Goal: Navigation & Orientation: Find specific page/section

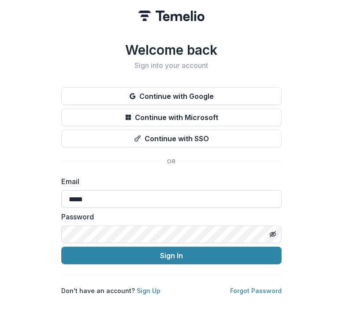
type input "**********"
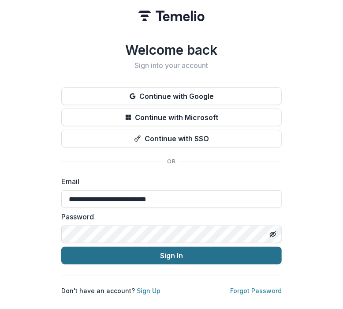
click at [170, 254] on button "Sign In" at bounding box center [171, 256] width 221 height 18
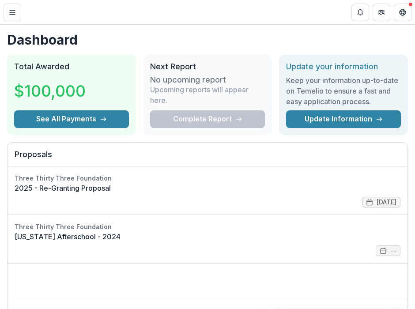
click at [59, 20] on header "Dashboard" at bounding box center [207, 12] width 415 height 24
